Goal: Task Accomplishment & Management: Use online tool/utility

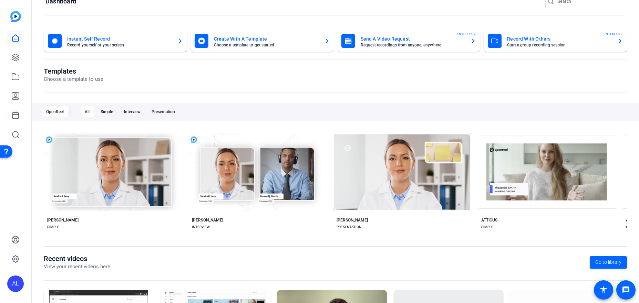
scroll to position [17, 0]
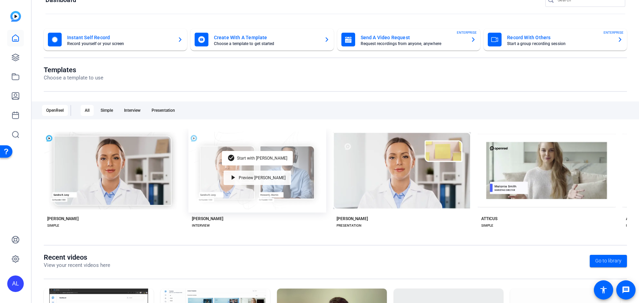
click at [266, 176] on span "Preview Matti" at bounding box center [262, 178] width 47 height 4
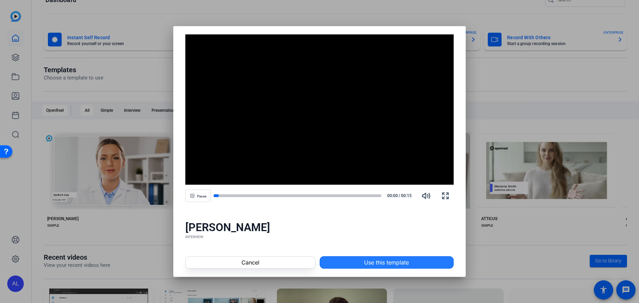
click at [358, 261] on span at bounding box center [386, 263] width 133 height 17
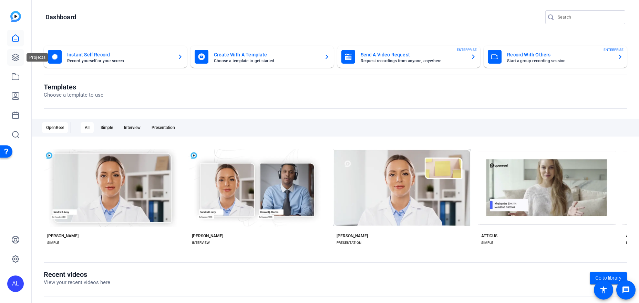
click at [16, 61] on icon at bounding box center [15, 57] width 8 height 8
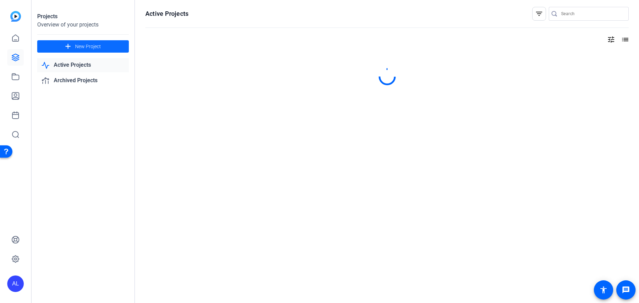
click at [73, 48] on span at bounding box center [83, 46] width 92 height 17
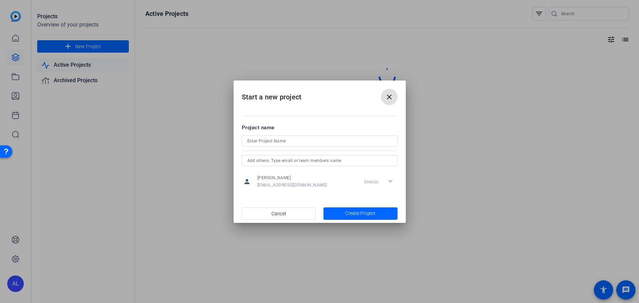
click at [338, 142] on input at bounding box center [319, 141] width 145 height 8
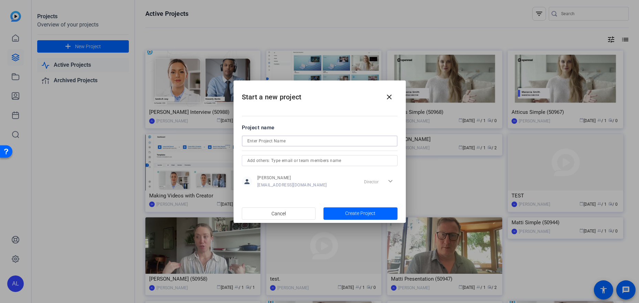
type input "w"
type input "test"
click at [365, 210] on span "Create Project" at bounding box center [360, 213] width 30 height 7
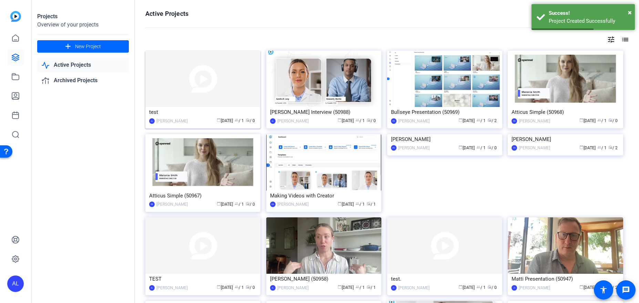
click at [213, 84] on img at bounding box center [202, 79] width 115 height 56
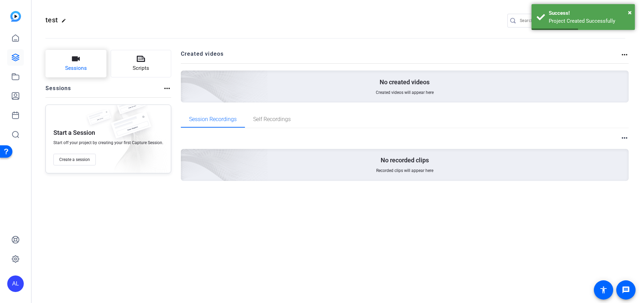
click at [84, 70] on span "Sessions" at bounding box center [76, 68] width 22 height 8
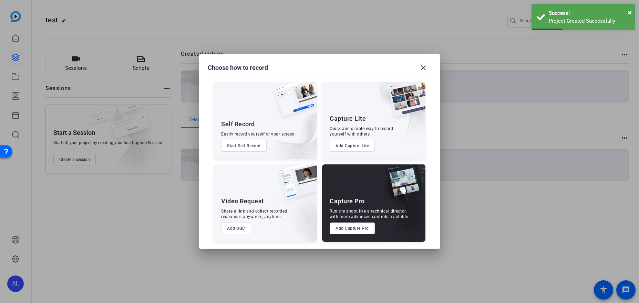
click at [355, 145] on button "Add Capture Lite" at bounding box center [352, 146] width 45 height 12
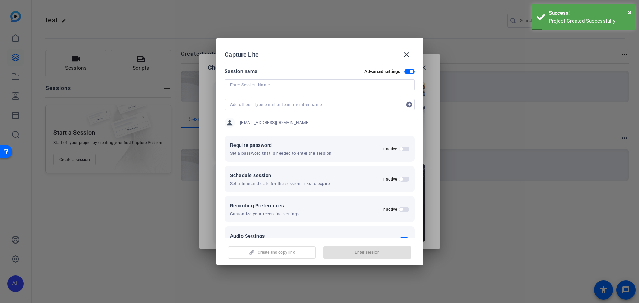
click at [290, 82] on input at bounding box center [319, 85] width 179 height 8
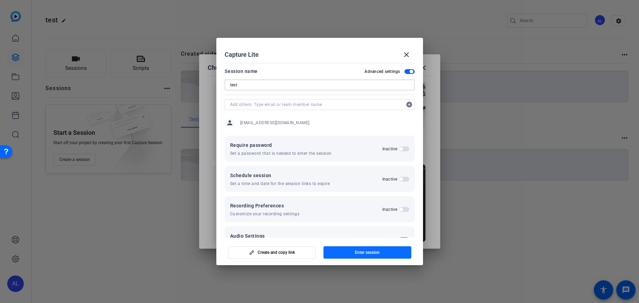
type input "test"
click at [374, 256] on span "button" at bounding box center [367, 253] width 88 height 17
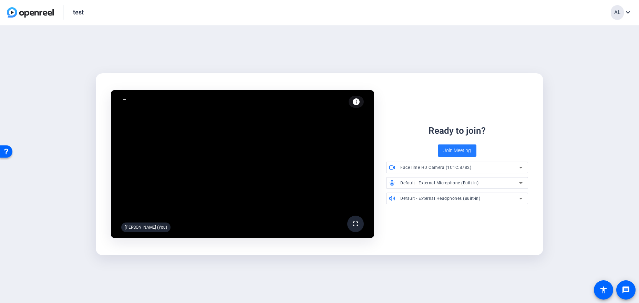
click at [471, 154] on span at bounding box center [457, 151] width 39 height 17
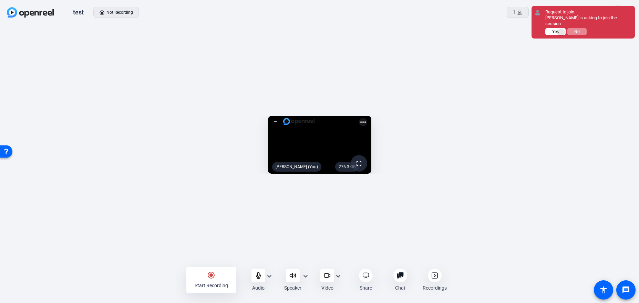
click at [561, 28] on button "Yes" at bounding box center [555, 31] width 20 height 7
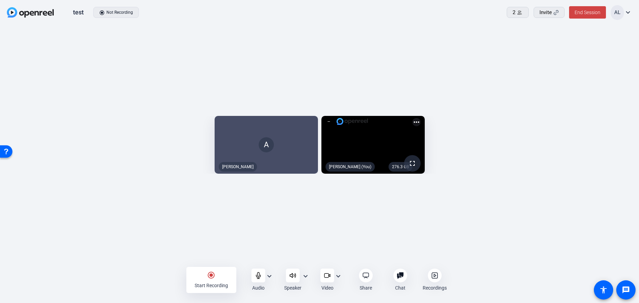
click at [293, 278] on icon at bounding box center [292, 275] width 7 height 7
click at [258, 280] on div at bounding box center [258, 276] width 14 height 14
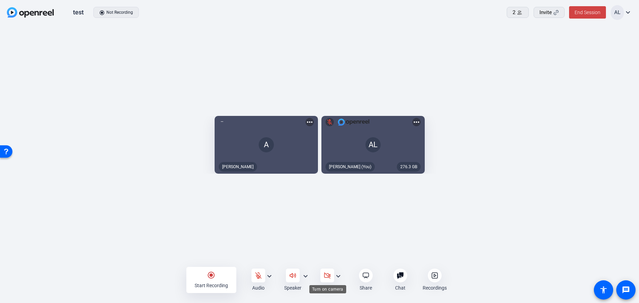
click at [322, 275] on div at bounding box center [327, 276] width 14 height 14
